Goal: Information Seeking & Learning: Learn about a topic

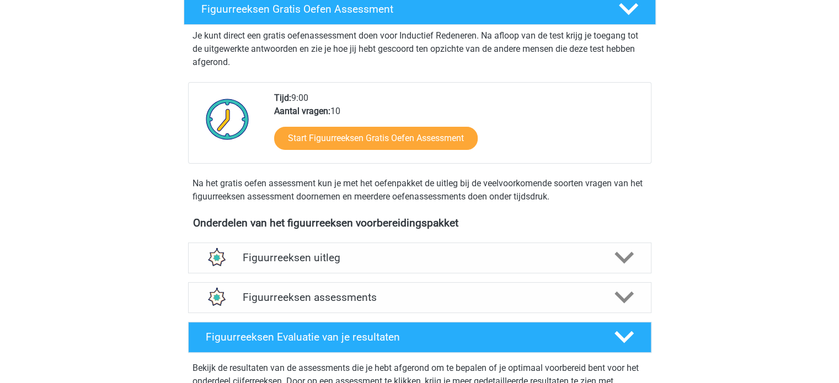
scroll to position [221, 0]
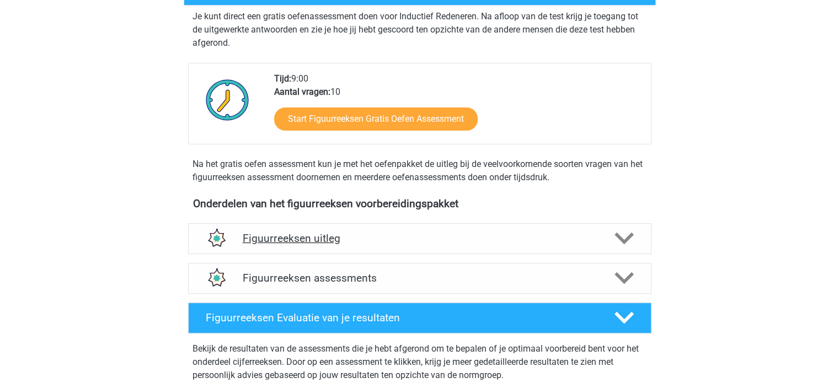
click at [310, 233] on h4 "Figuurreeksen uitleg" at bounding box center [420, 238] width 354 height 13
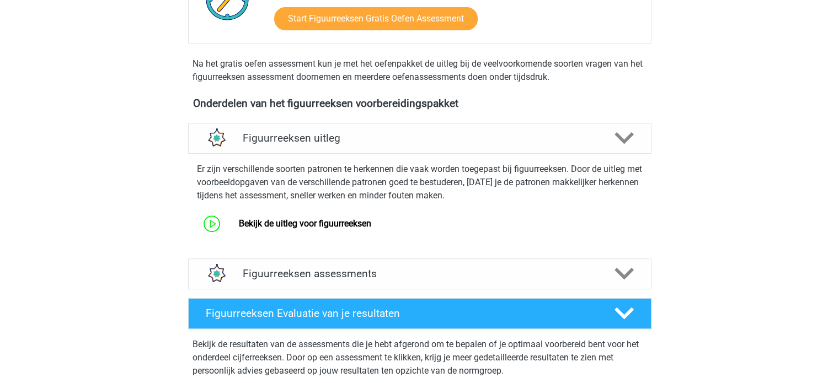
scroll to position [331, 0]
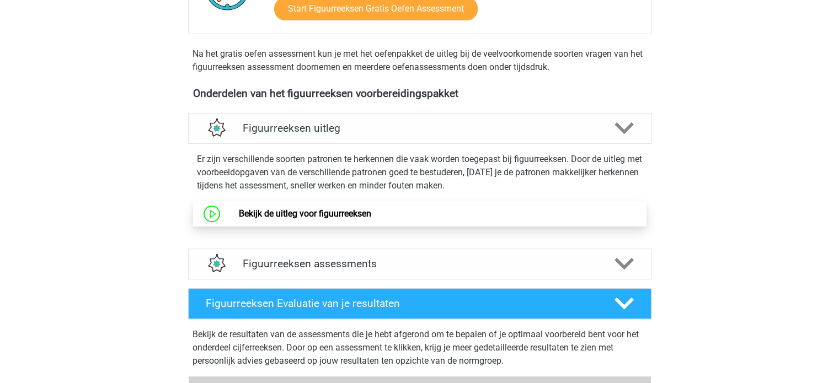
click at [341, 209] on link "Bekijk de uitleg voor figuurreeksen" at bounding box center [305, 213] width 132 height 10
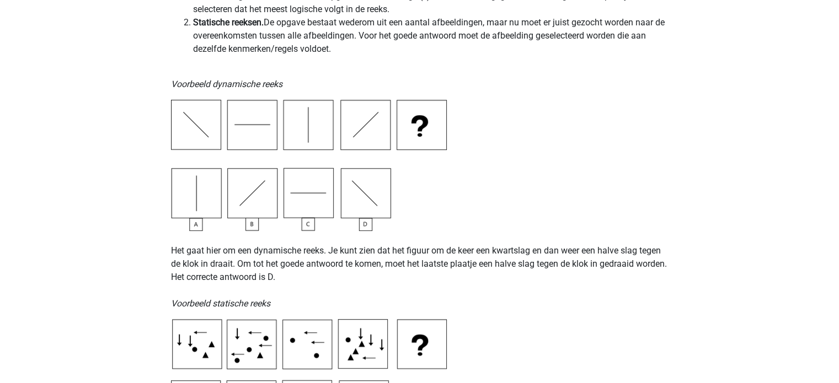
scroll to position [165, 0]
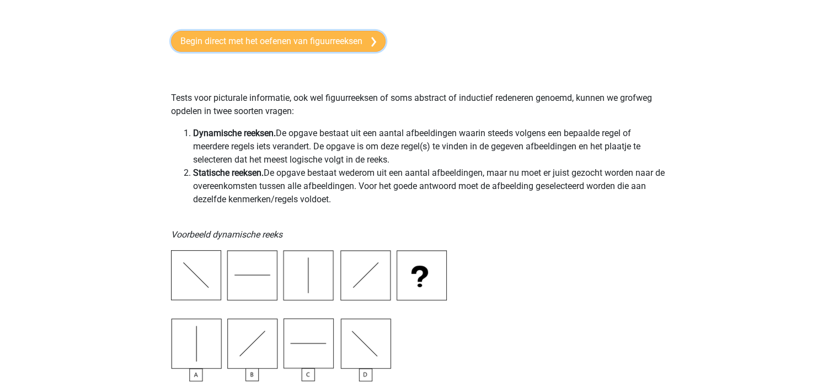
click at [293, 42] on link "Begin direct met het oefenen van figuurreeksen" at bounding box center [278, 41] width 215 height 21
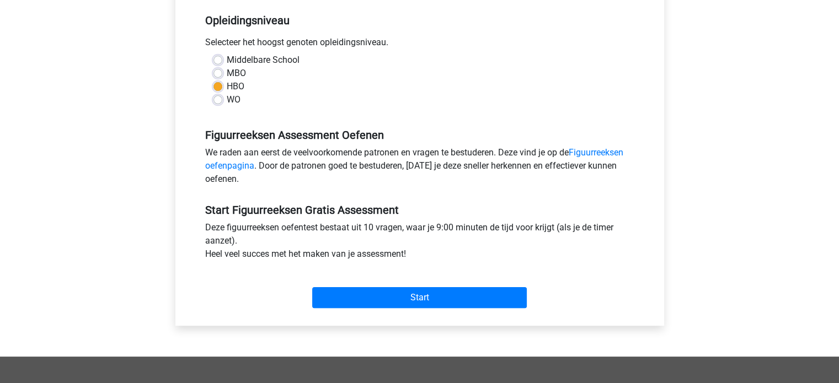
scroll to position [221, 0]
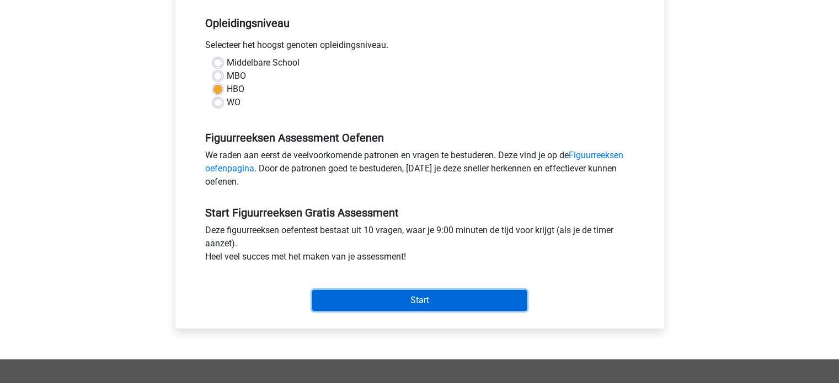
click at [444, 295] on input "Start" at bounding box center [419, 300] width 215 height 21
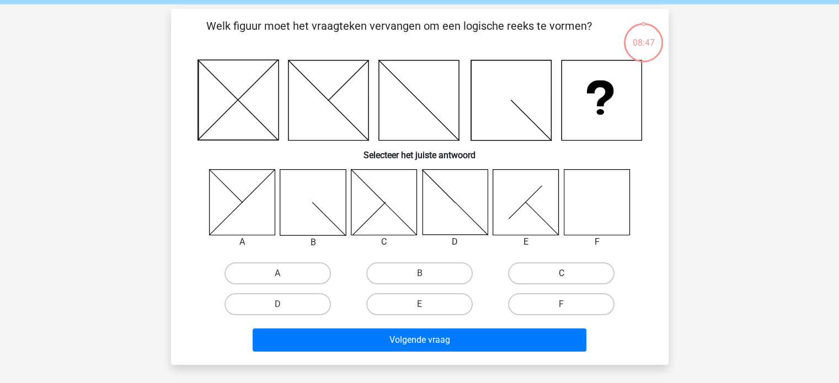
scroll to position [55, 0]
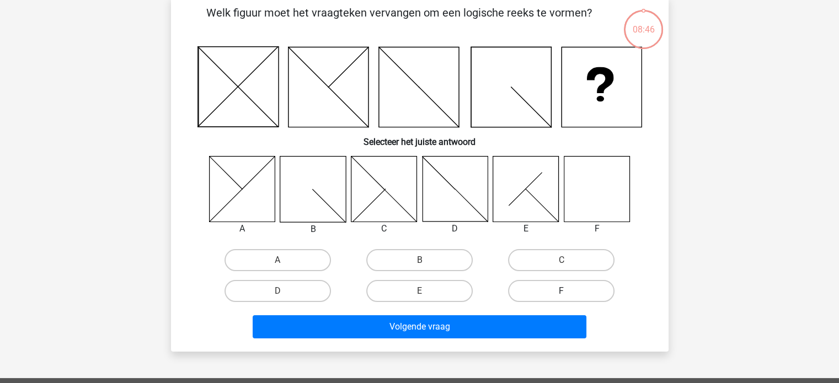
click at [554, 290] on label "F" at bounding box center [561, 291] width 106 height 22
click at [561, 291] on input "F" at bounding box center [564, 294] width 7 height 7
radio input "true"
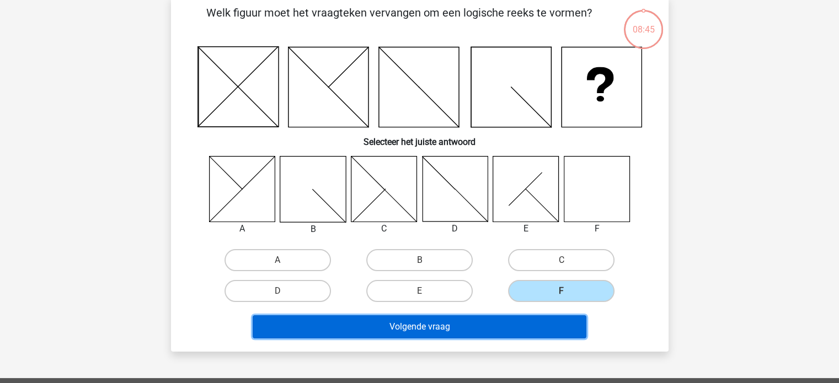
click at [482, 329] on button "Volgende vraag" at bounding box center [420, 326] width 334 height 23
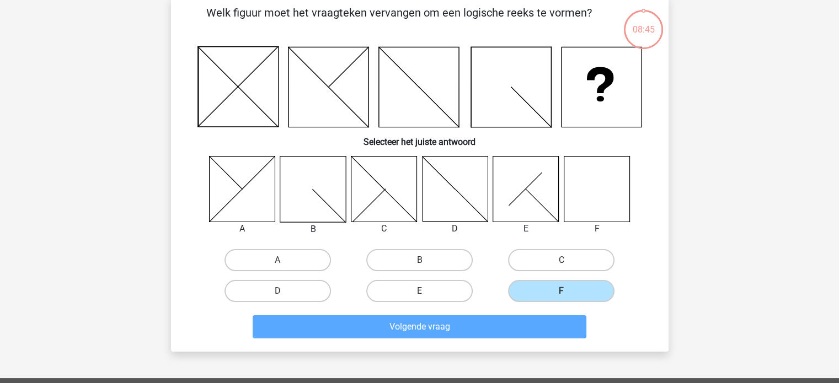
scroll to position [51, 0]
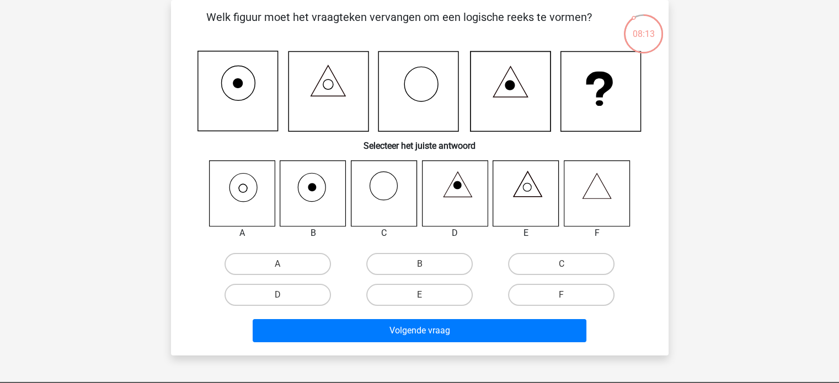
click at [257, 200] on icon at bounding box center [242, 193] width 66 height 66
click at [267, 258] on label "A" at bounding box center [277, 264] width 106 height 22
click at [277, 264] on input "A" at bounding box center [280, 267] width 7 height 7
radio input "true"
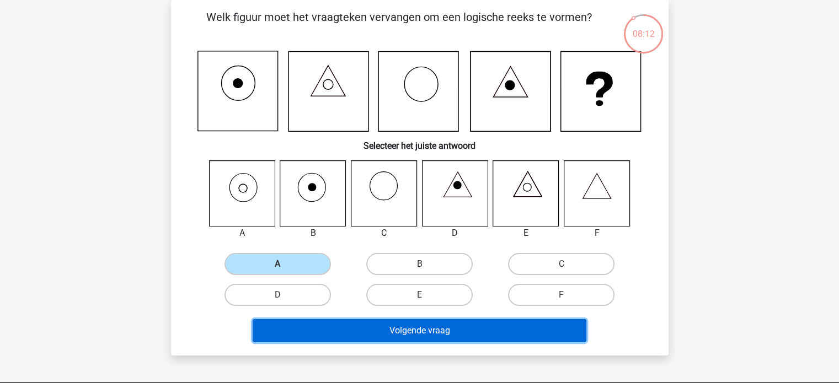
click at [329, 324] on button "Volgende vraag" at bounding box center [420, 330] width 334 height 23
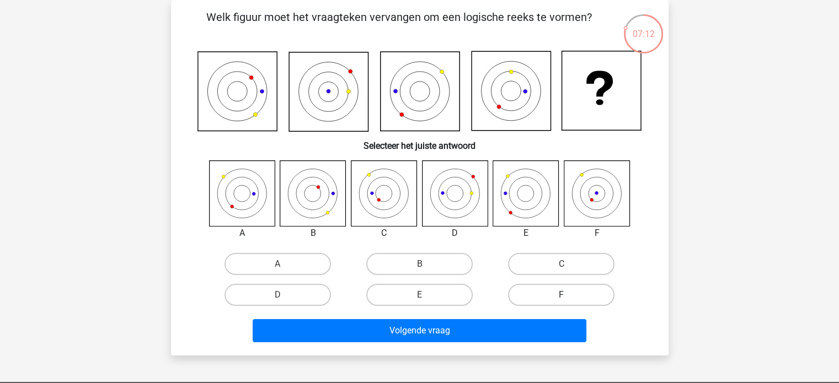
click at [543, 296] on label "F" at bounding box center [561, 295] width 106 height 22
click at [561, 296] on input "F" at bounding box center [564, 298] width 7 height 7
radio input "true"
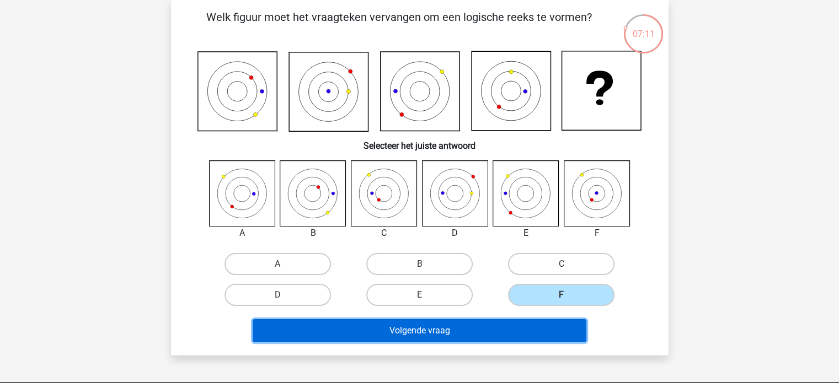
click at [507, 330] on button "Volgende vraag" at bounding box center [420, 330] width 334 height 23
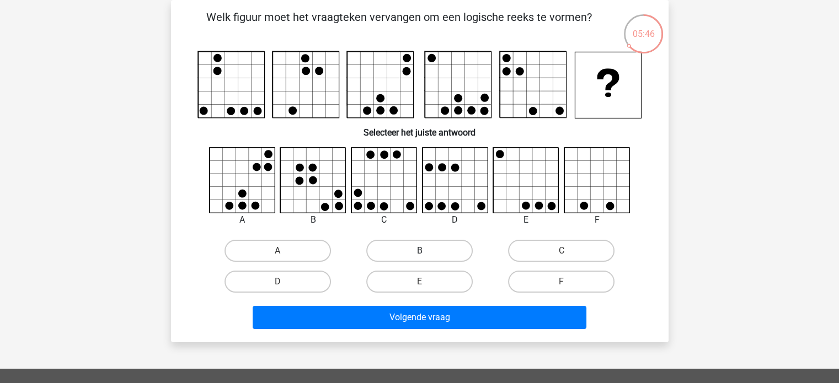
drag, startPoint x: 404, startPoint y: 248, endPoint x: 404, endPoint y: 255, distance: 7.2
click at [404, 249] on label "B" at bounding box center [419, 251] width 106 height 22
click at [419, 251] on input "B" at bounding box center [422, 254] width 7 height 7
radio input "true"
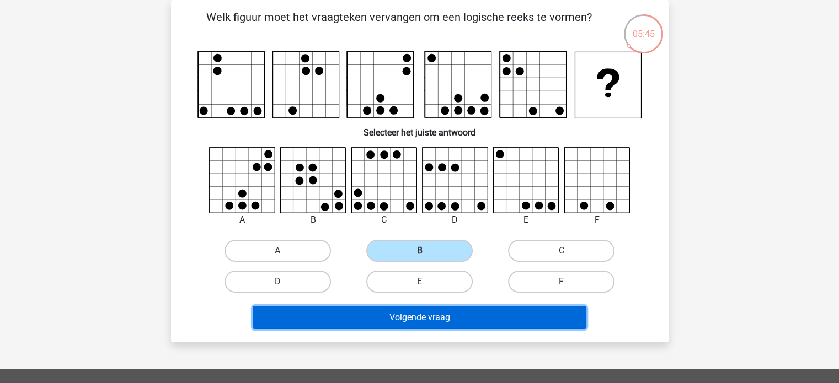
click at [409, 314] on button "Volgende vraag" at bounding box center [420, 317] width 334 height 23
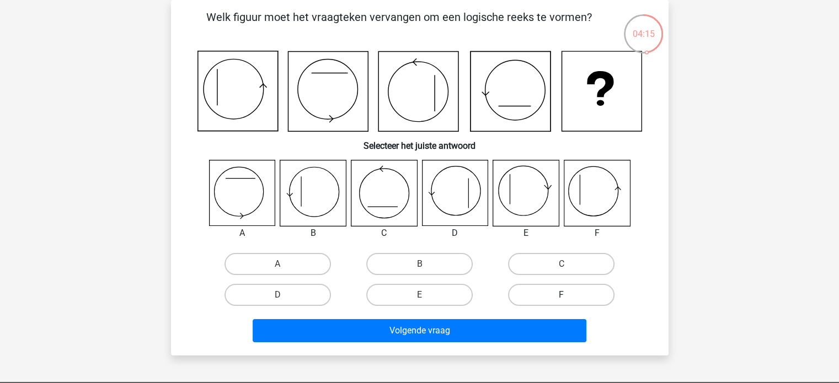
click at [560, 294] on label "F" at bounding box center [561, 295] width 106 height 22
click at [561, 295] on input "F" at bounding box center [564, 298] width 7 height 7
radio input "true"
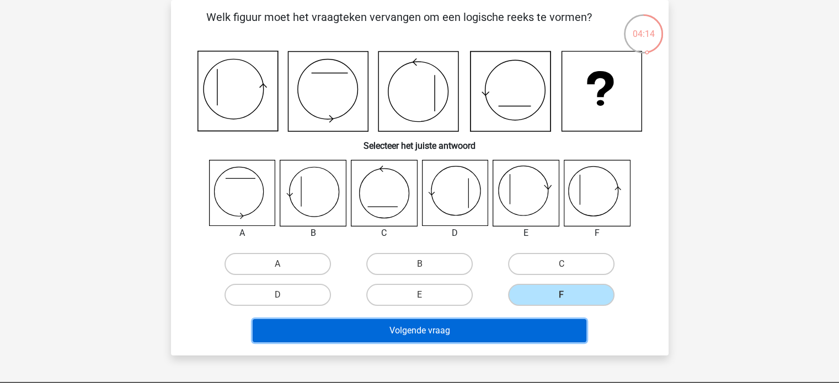
click at [532, 324] on button "Volgende vraag" at bounding box center [420, 330] width 334 height 23
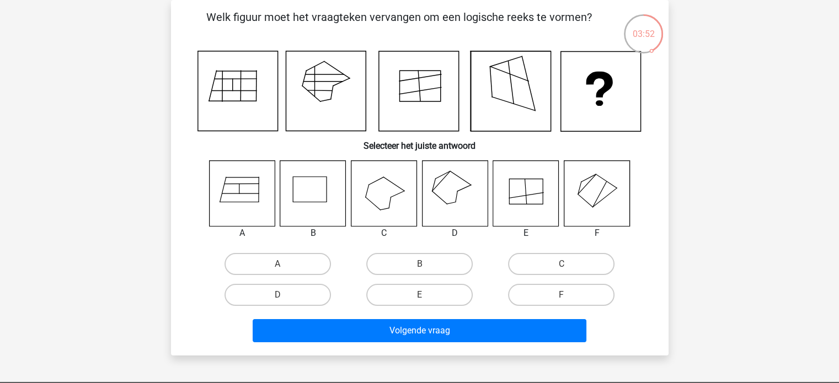
drag, startPoint x: 558, startPoint y: 291, endPoint x: 533, endPoint y: 306, distance: 28.8
click at [558, 291] on label "F" at bounding box center [561, 295] width 106 height 22
click at [561, 295] on input "F" at bounding box center [564, 298] width 7 height 7
radio input "true"
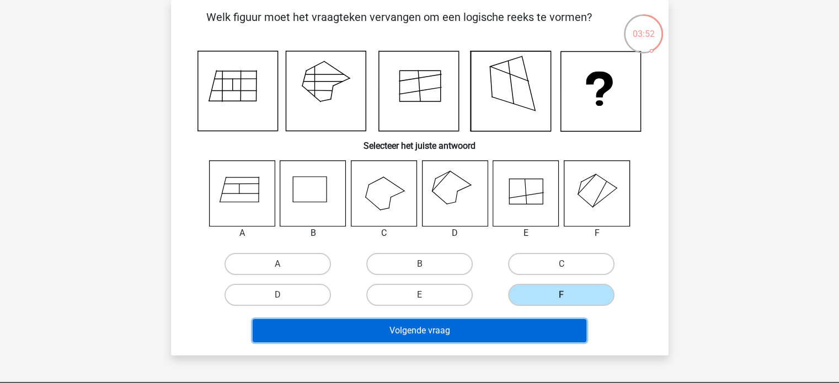
click at [523, 325] on button "Volgende vraag" at bounding box center [420, 330] width 334 height 23
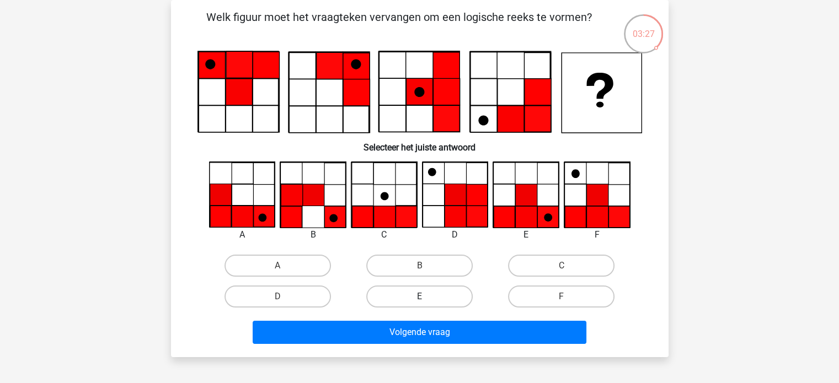
click at [450, 294] on label "E" at bounding box center [419, 297] width 106 height 22
click at [426, 297] on input "E" at bounding box center [422, 300] width 7 height 7
radio input "true"
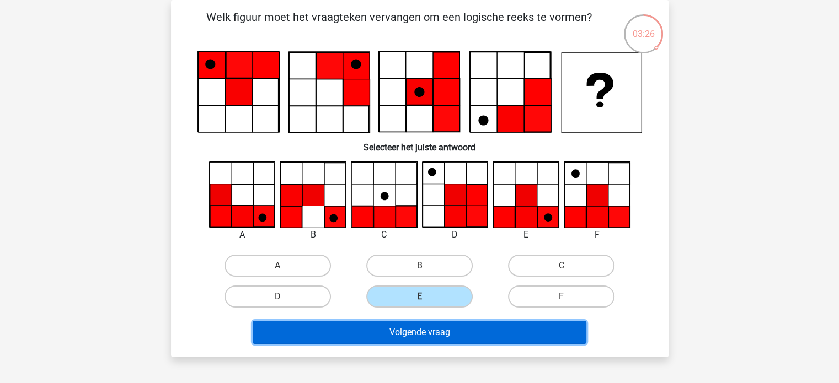
click at [434, 328] on button "Volgende vraag" at bounding box center [420, 332] width 334 height 23
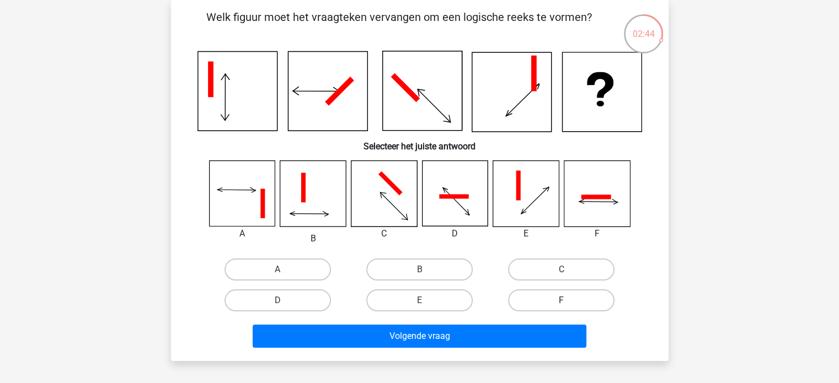
click at [565, 296] on label "F" at bounding box center [561, 301] width 106 height 22
click at [565, 301] on input "F" at bounding box center [564, 304] width 7 height 7
radio input "true"
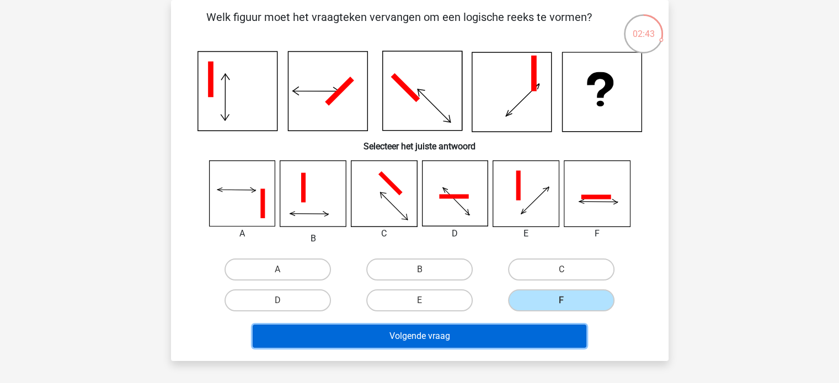
click at [518, 333] on button "Volgende vraag" at bounding box center [420, 336] width 334 height 23
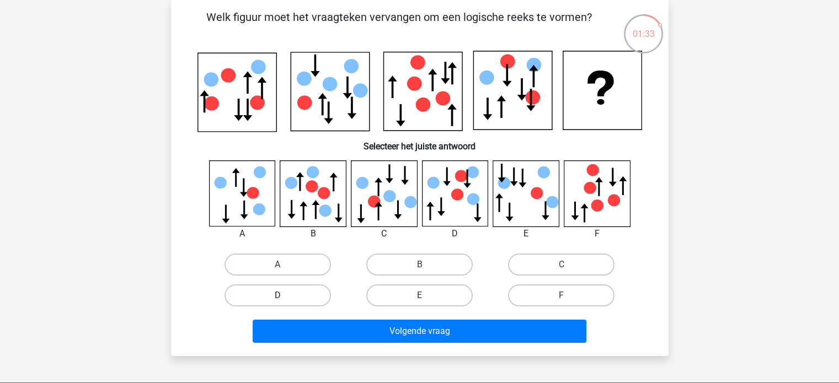
drag, startPoint x: 308, startPoint y: 291, endPoint x: 315, endPoint y: 303, distance: 14.1
click at [308, 291] on label "D" at bounding box center [277, 296] width 106 height 22
click at [285, 296] on input "D" at bounding box center [280, 299] width 7 height 7
radio input "true"
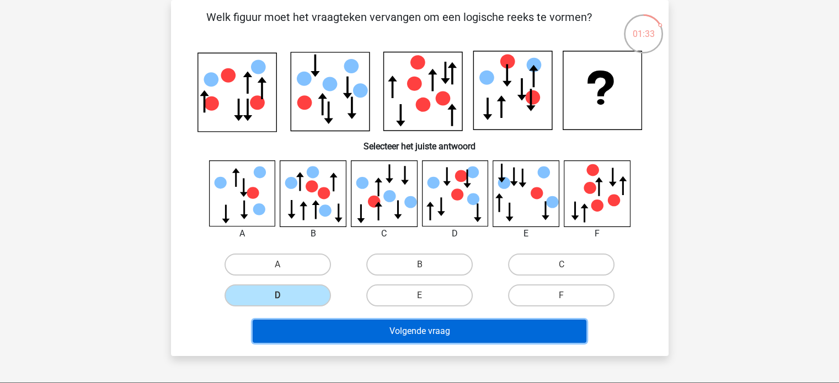
click at [325, 325] on button "Volgende vraag" at bounding box center [420, 331] width 334 height 23
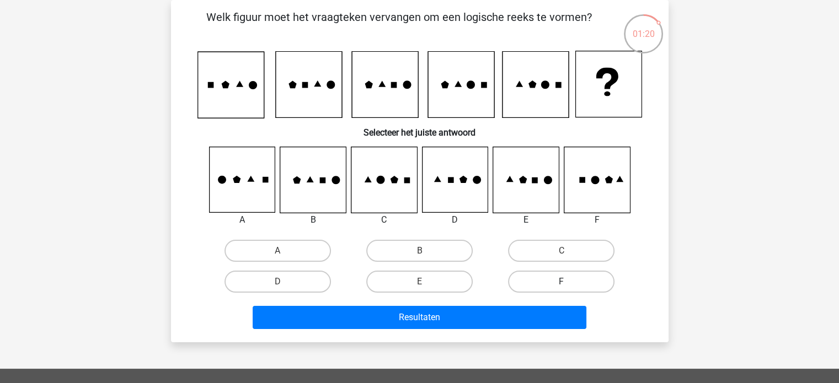
drag, startPoint x: 544, startPoint y: 276, endPoint x: 521, endPoint y: 288, distance: 25.9
click at [543, 276] on label "F" at bounding box center [561, 282] width 106 height 22
click at [561, 282] on input "F" at bounding box center [564, 285] width 7 height 7
radio input "true"
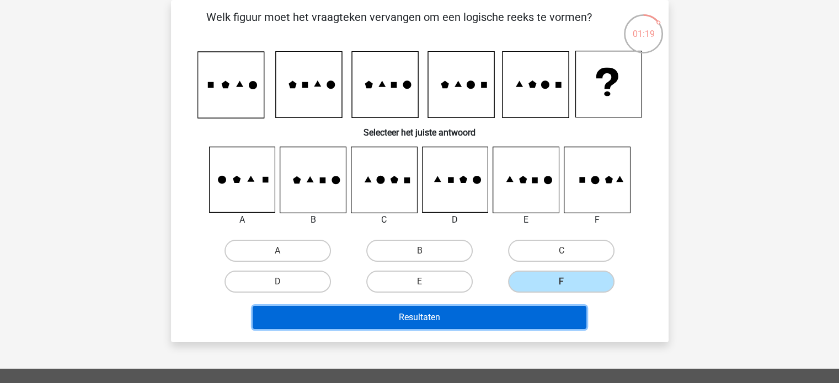
click at [505, 310] on button "Resultaten" at bounding box center [420, 317] width 334 height 23
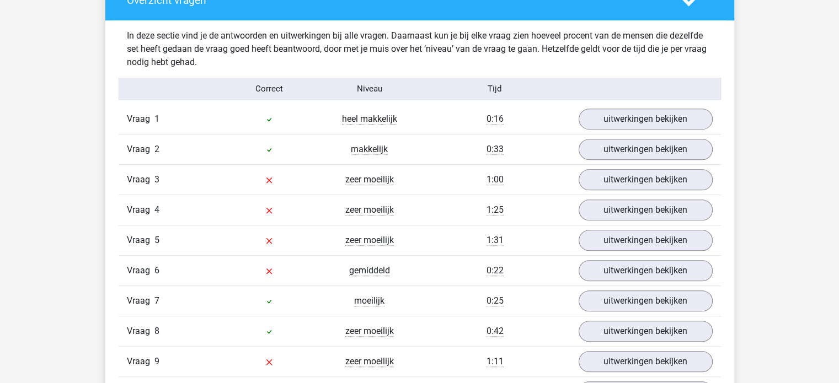
scroll to position [668, 0]
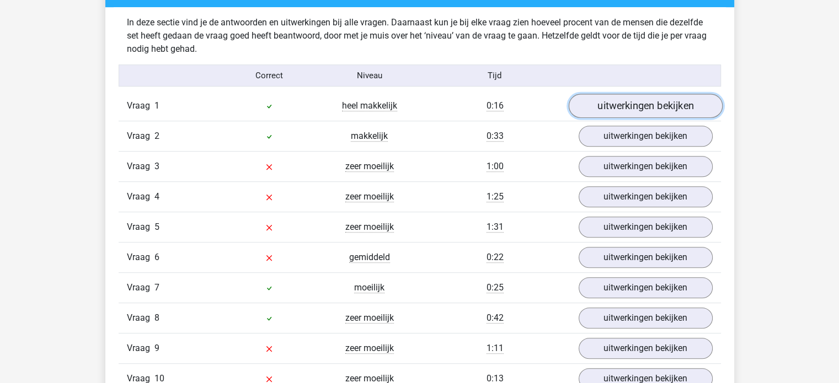
click at [631, 103] on link "uitwerkingen bekijken" at bounding box center [645, 106] width 154 height 24
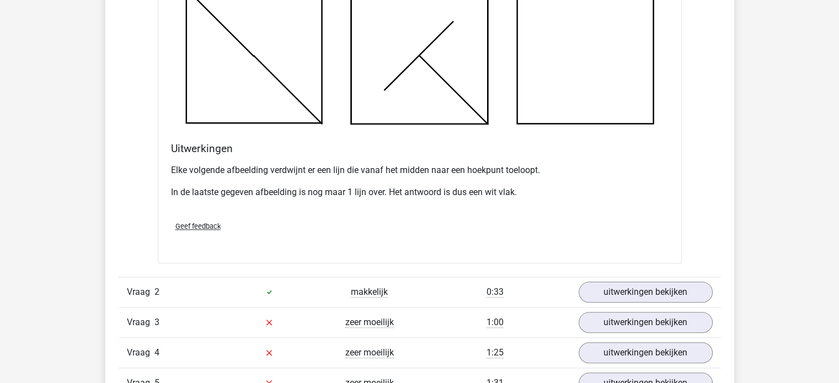
scroll to position [1165, 0]
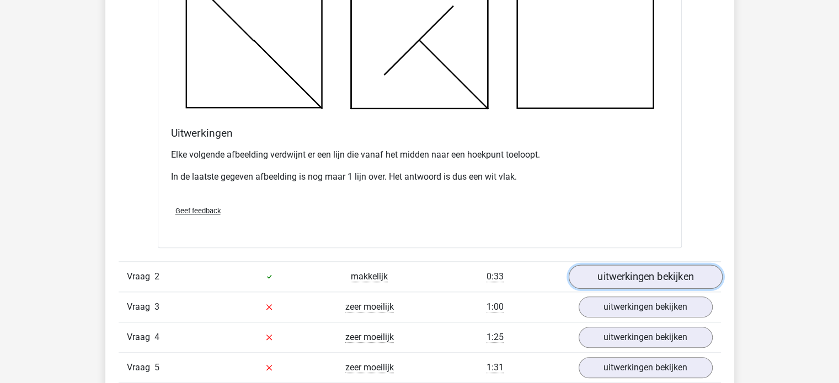
click at [604, 278] on link "uitwerkingen bekijken" at bounding box center [645, 277] width 154 height 24
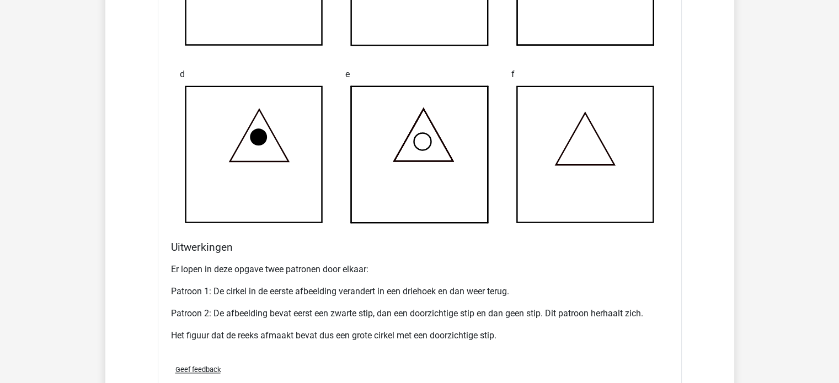
scroll to position [1882, 0]
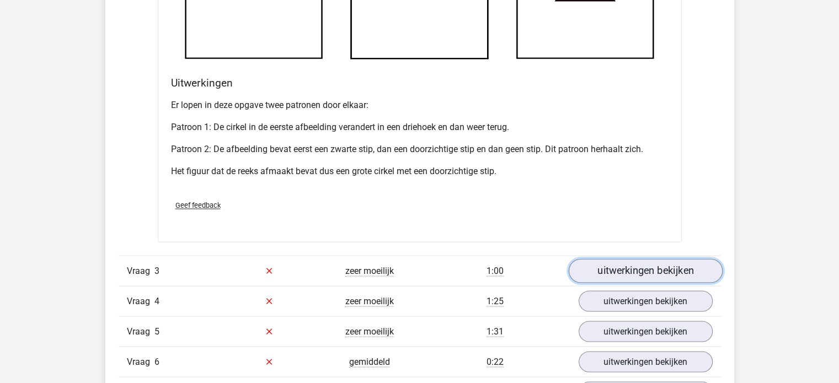
click at [601, 263] on link "uitwerkingen bekijken" at bounding box center [645, 271] width 154 height 24
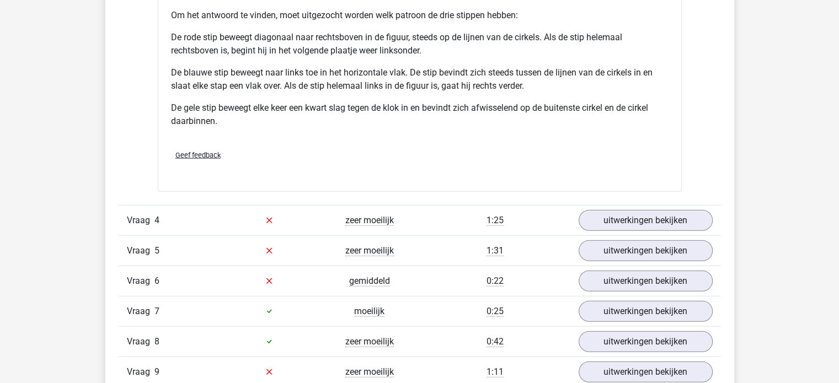
scroll to position [2709, 0]
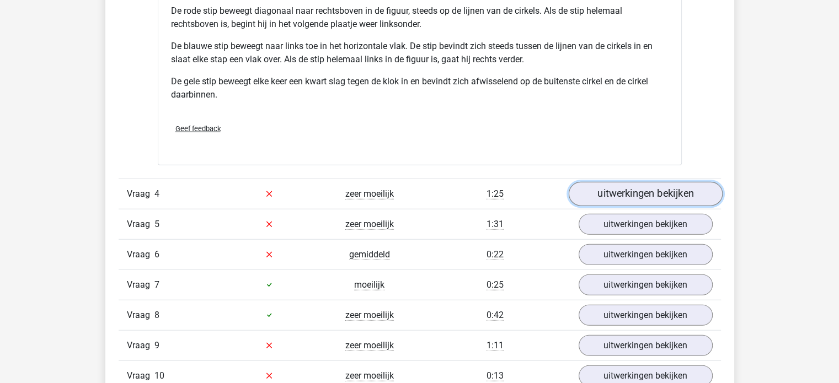
click at [647, 192] on link "uitwerkingen bekijken" at bounding box center [645, 194] width 154 height 24
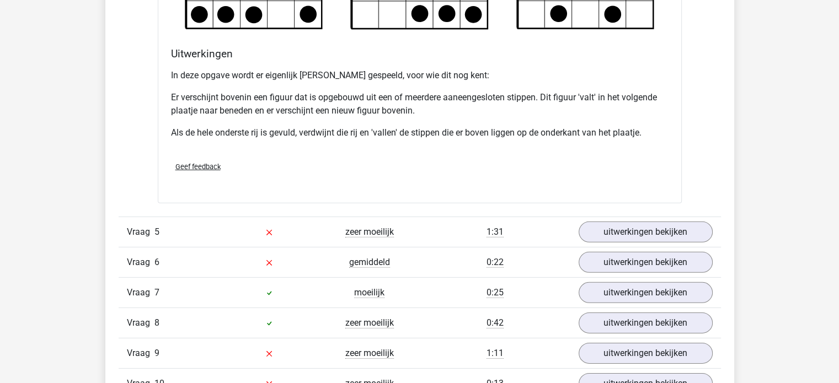
scroll to position [3371, 0]
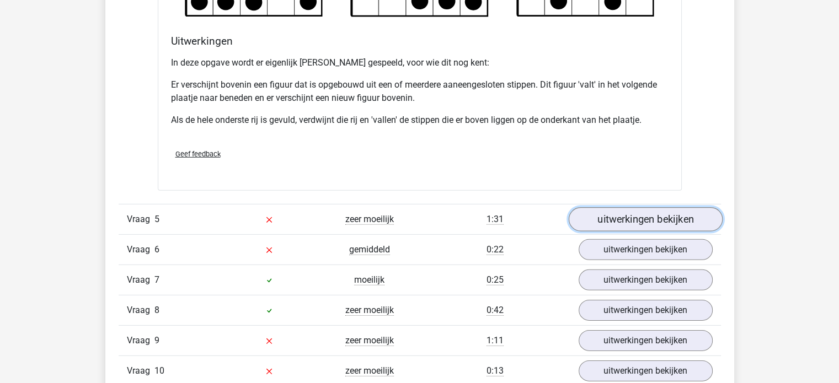
click at [638, 213] on link "uitwerkingen bekijken" at bounding box center [645, 219] width 154 height 24
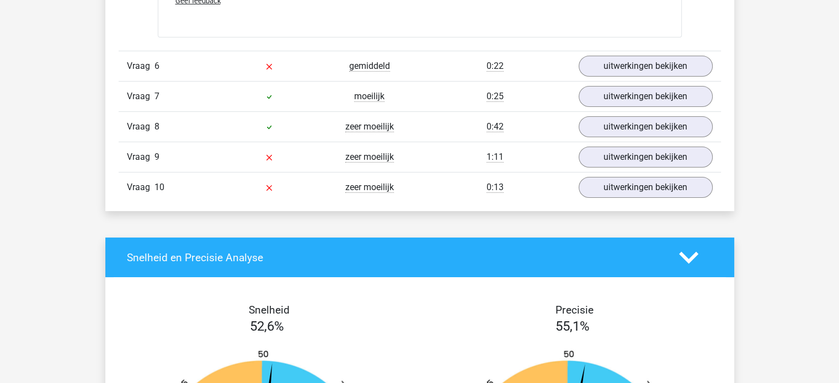
scroll to position [4253, 0]
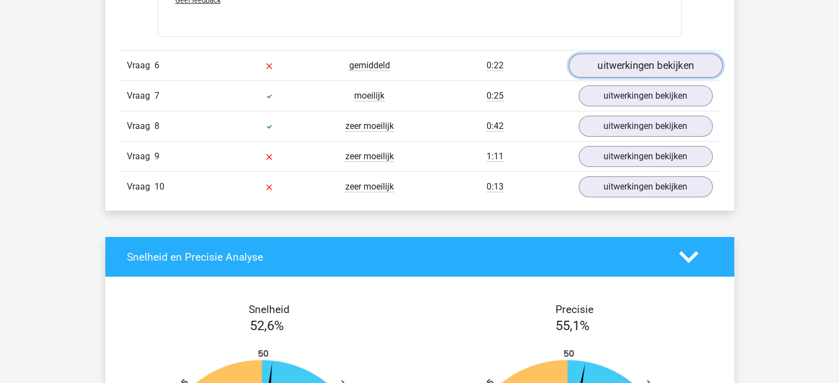
click at [687, 63] on link "uitwerkingen bekijken" at bounding box center [645, 65] width 154 height 24
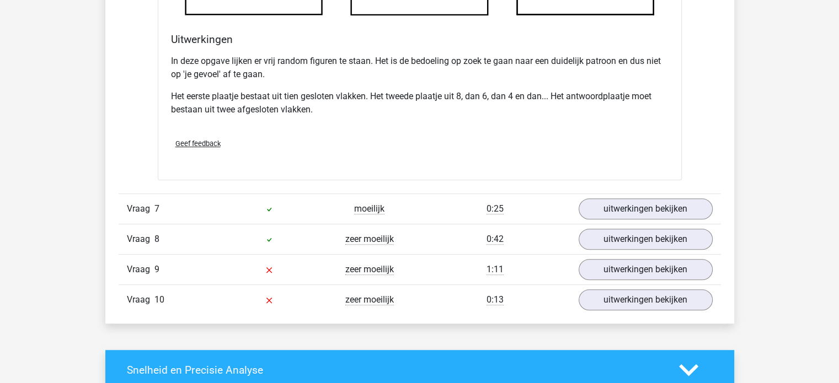
scroll to position [4804, 0]
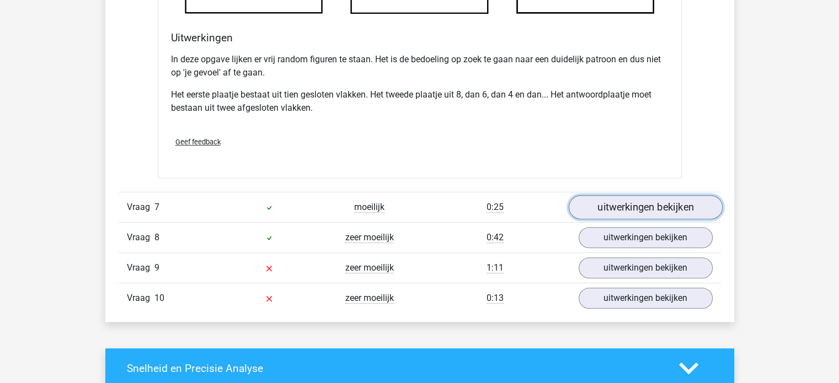
click at [631, 203] on link "uitwerkingen bekijken" at bounding box center [645, 207] width 154 height 24
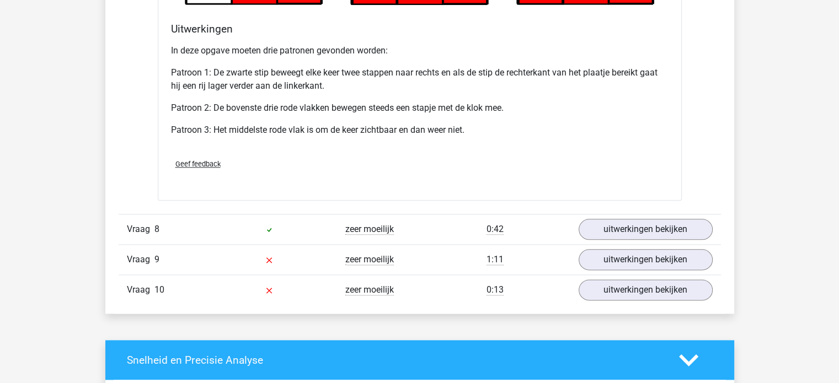
scroll to position [5521, 0]
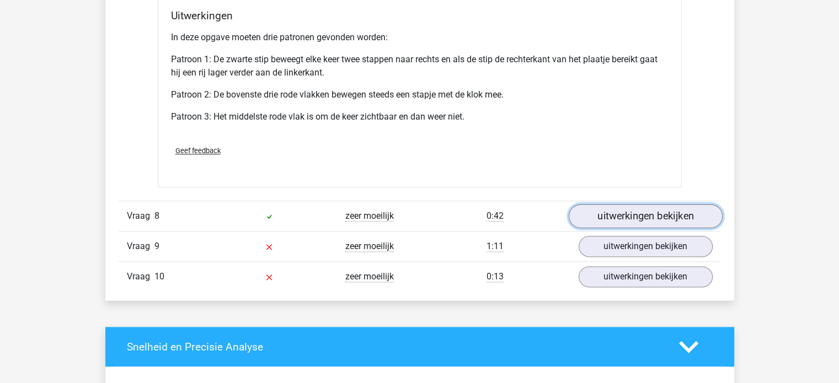
click at [603, 207] on link "uitwerkingen bekijken" at bounding box center [645, 216] width 154 height 24
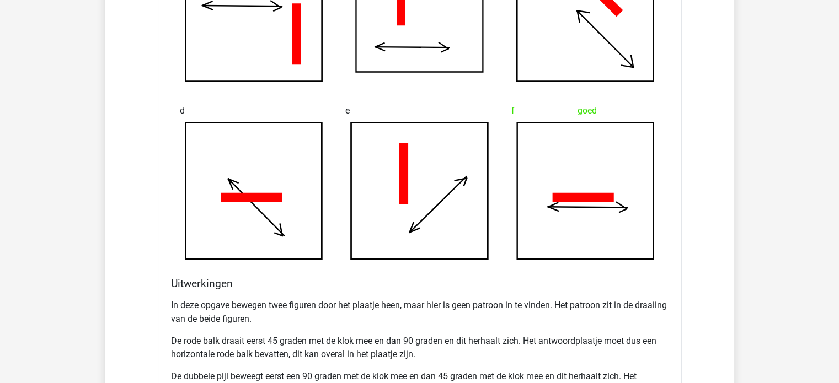
scroll to position [6183, 0]
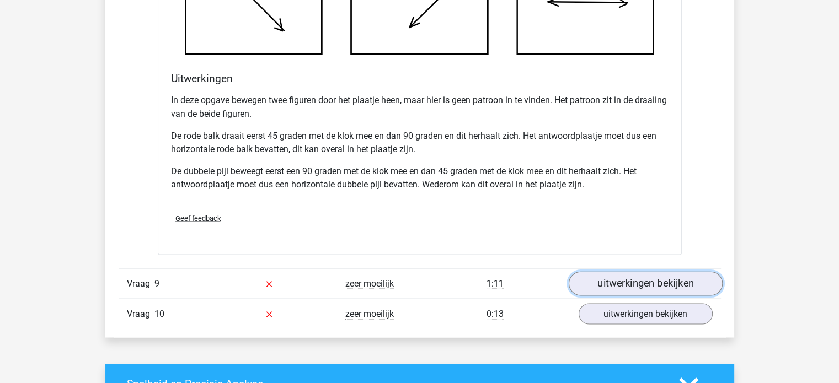
click at [675, 271] on link "uitwerkingen bekijken" at bounding box center [645, 283] width 154 height 24
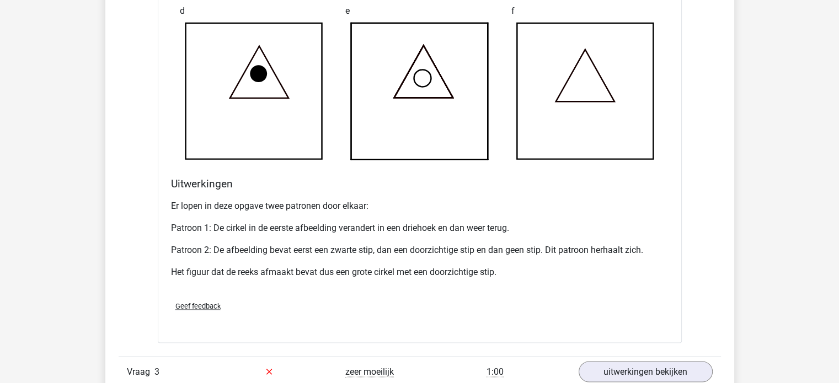
scroll to position [1599, 0]
